Goal: Task Accomplishment & Management: Manage account settings

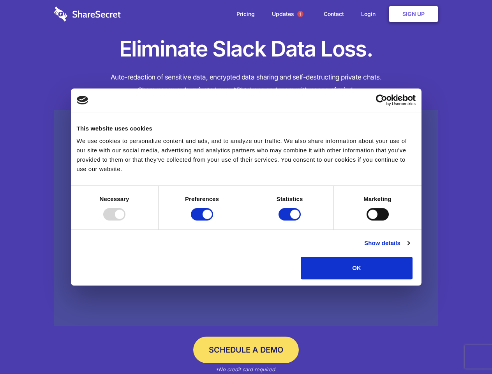
click at [125, 220] on div at bounding box center [114, 214] width 22 height 12
click at [213, 220] on input "Preferences" at bounding box center [202, 214] width 22 height 12
checkbox input "false"
click at [290, 220] on input "Statistics" at bounding box center [289, 214] width 22 height 12
checkbox input "false"
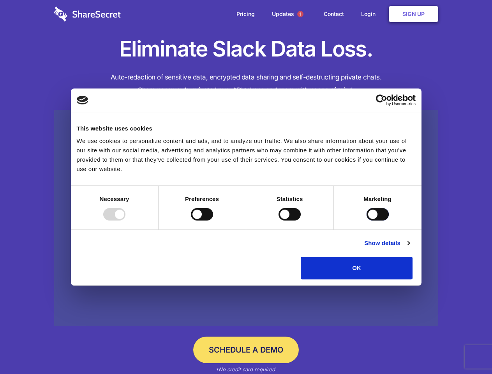
click at [366, 220] on input "Marketing" at bounding box center [377, 214] width 22 height 12
checkbox input "true"
